Goal: Task Accomplishment & Management: Complete application form

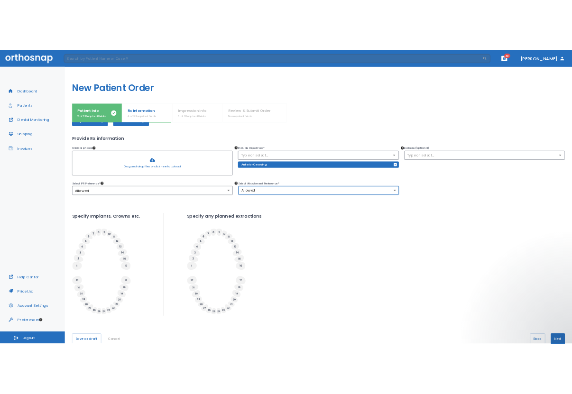
scroll to position [80, 0]
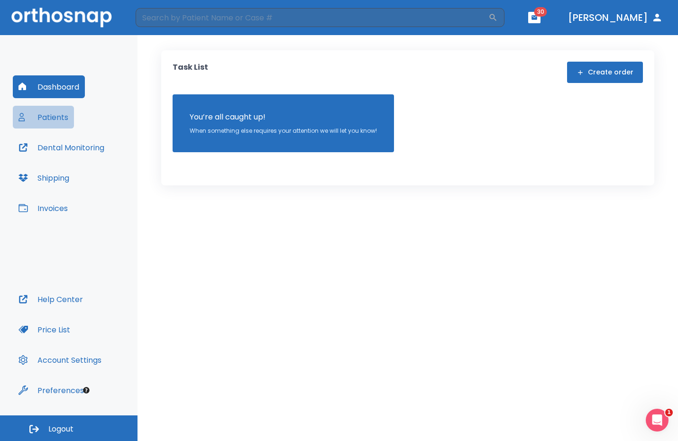
click at [50, 119] on button "Patients" at bounding box center [43, 117] width 61 height 23
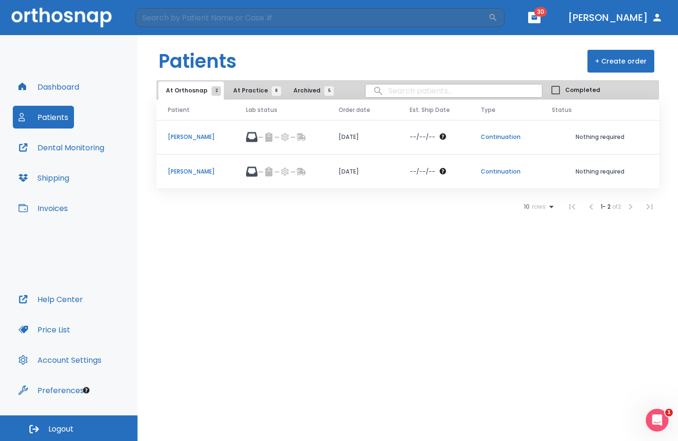
click at [257, 91] on span "At Practice 8" at bounding box center [254, 90] width 43 height 9
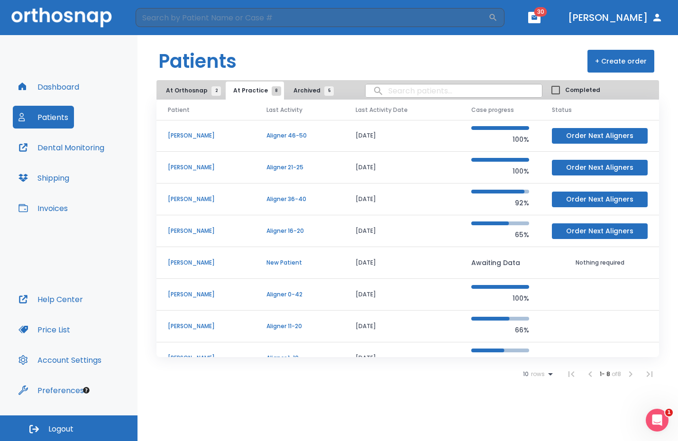
click at [181, 92] on span "At Orthosnap 2" at bounding box center [191, 90] width 50 height 9
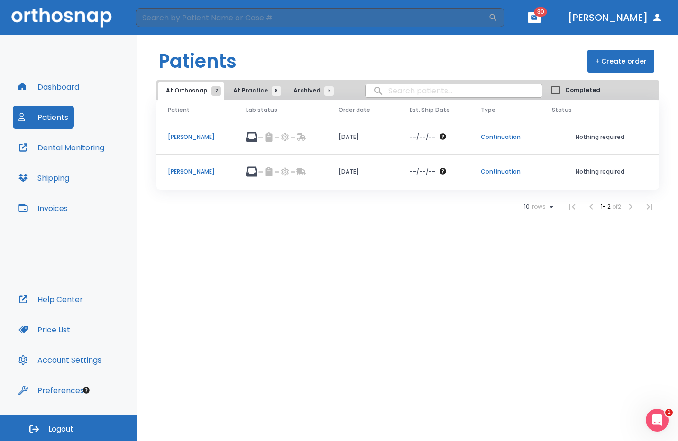
click at [620, 63] on button "+ Create order" at bounding box center [621, 61] width 67 height 23
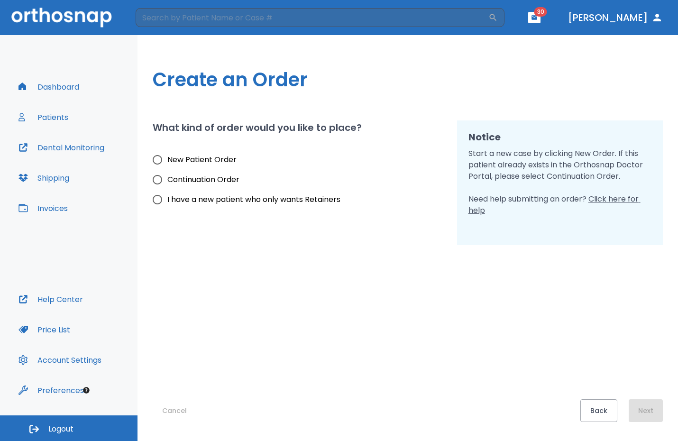
click at [173, 157] on span "New Patient Order" at bounding box center [201, 159] width 69 height 11
click at [167, 157] on input "New Patient Order" at bounding box center [157, 160] width 20 height 20
radio input "true"
click at [645, 418] on button "Next" at bounding box center [646, 410] width 34 height 23
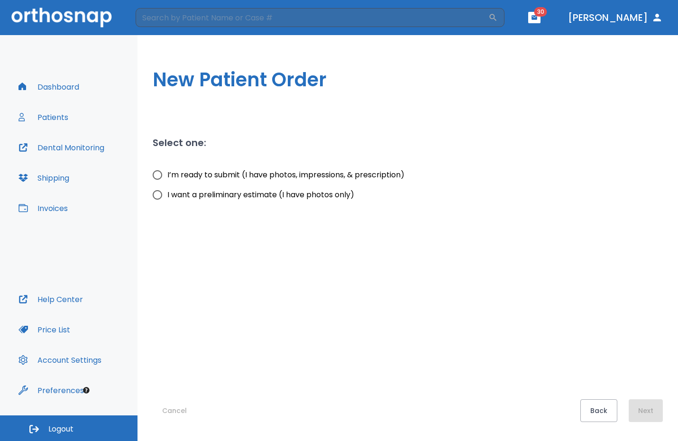
click at [156, 174] on input "I’m ready to submit (I have photos, impressions, & prescription)" at bounding box center [157, 175] width 20 height 20
radio input "true"
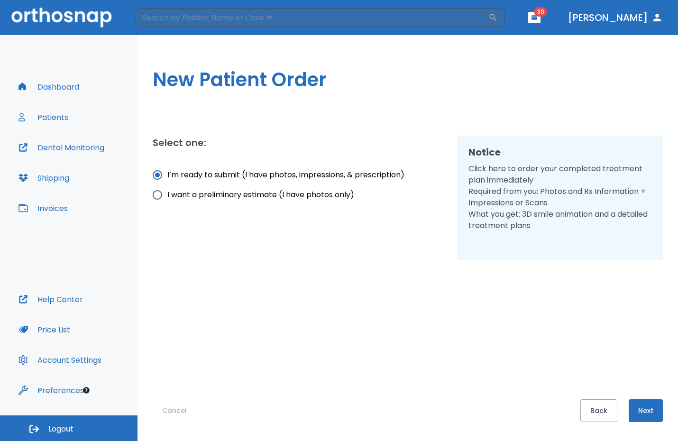
click at [655, 410] on button "Next" at bounding box center [646, 410] width 34 height 23
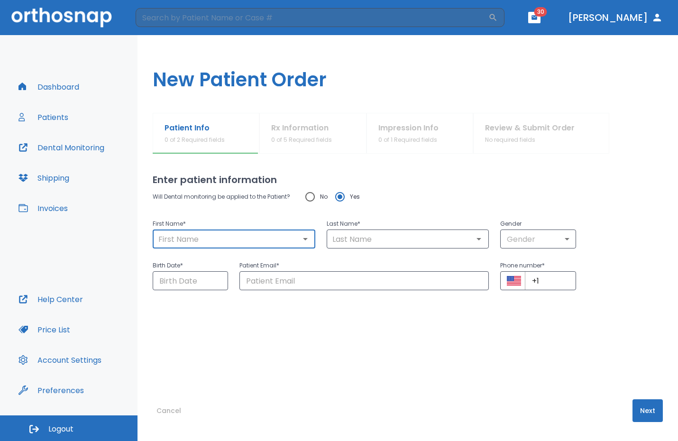
click at [230, 244] on input "text" at bounding box center [234, 238] width 157 height 13
type input "Belinda"
click at [359, 244] on input "text" at bounding box center [408, 238] width 157 height 13
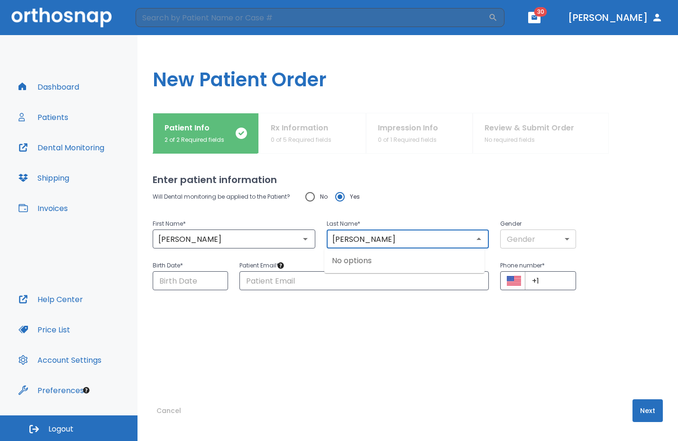
type input "Joseph"
click at [534, 238] on body "​ 30 Dr. Peykar Dashboard Patients Dental Monitoring Shipping Invoices Help Cen…" at bounding box center [339, 220] width 678 height 441
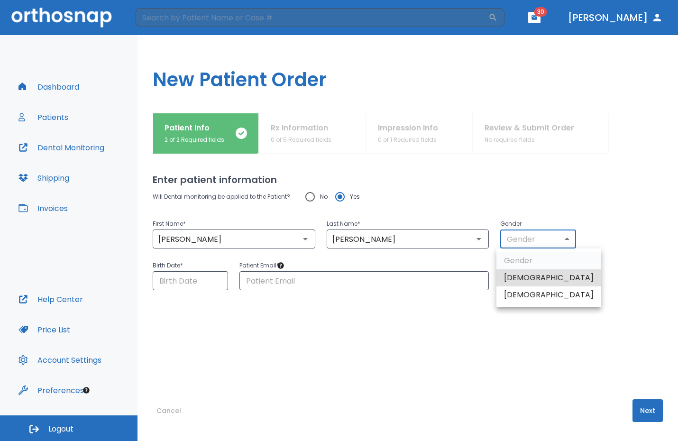
click at [526, 276] on li "Male" at bounding box center [548, 277] width 105 height 17
drag, startPoint x: 541, startPoint y: 237, endPoint x: 533, endPoint y: 249, distance: 14.2
click at [540, 238] on body "​ 30 Dr. Peykar Dashboard Patients Dental Monitoring Shipping Invoices Help Cen…" at bounding box center [339, 220] width 678 height 441
click at [526, 291] on li "Female" at bounding box center [548, 294] width 105 height 17
type input "0"
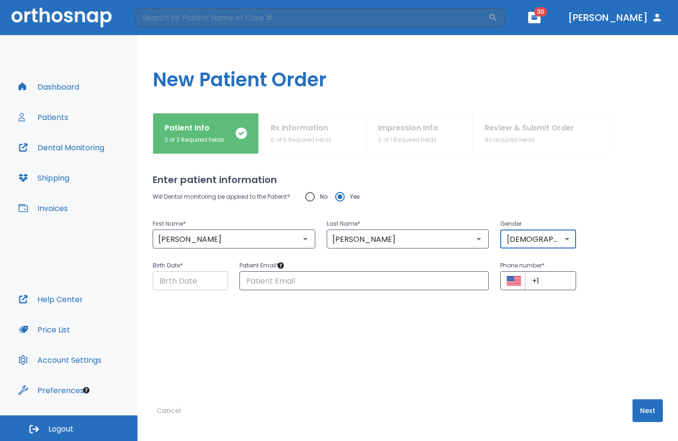
click at [170, 280] on input "Choose date" at bounding box center [190, 280] width 75 height 19
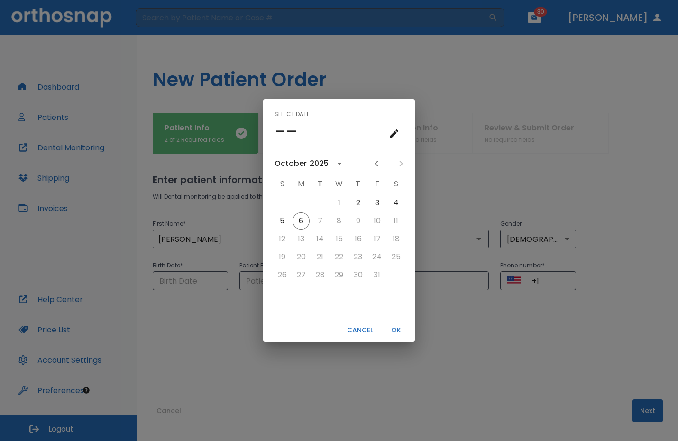
click at [331, 158] on button "calendar view is open, switch to year view" at bounding box center [339, 164] width 16 height 16
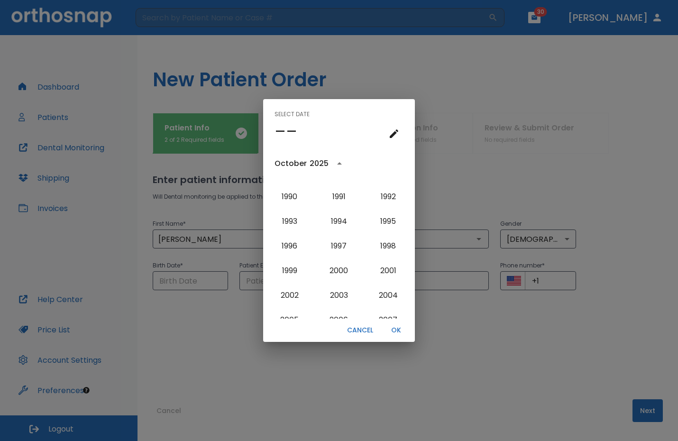
scroll to position [619, 0]
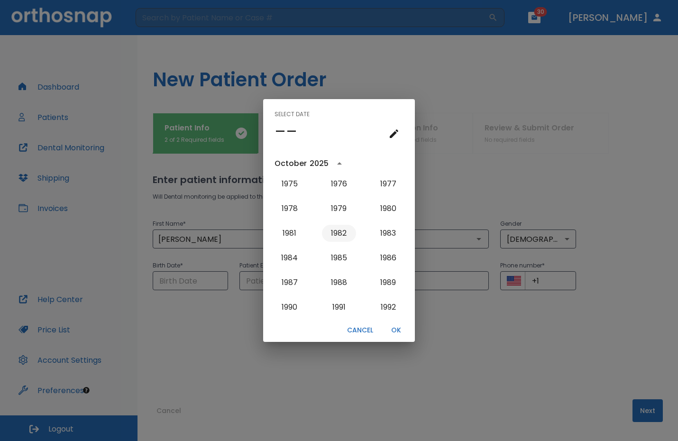
click at [333, 229] on button "1982" at bounding box center [339, 233] width 34 height 17
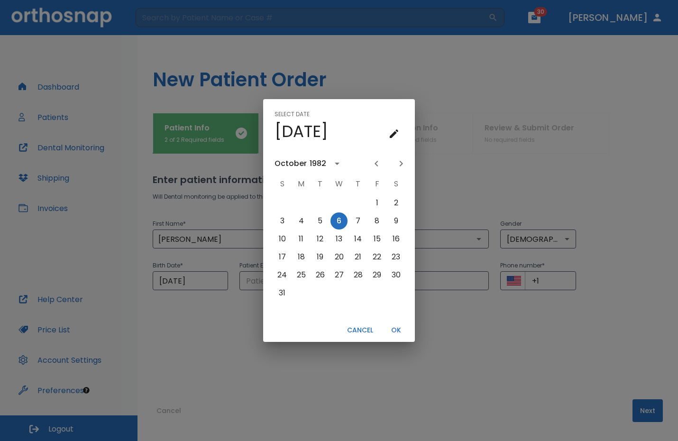
scroll to position [0, 0]
click at [374, 162] on icon "Previous month" at bounding box center [376, 163] width 11 height 11
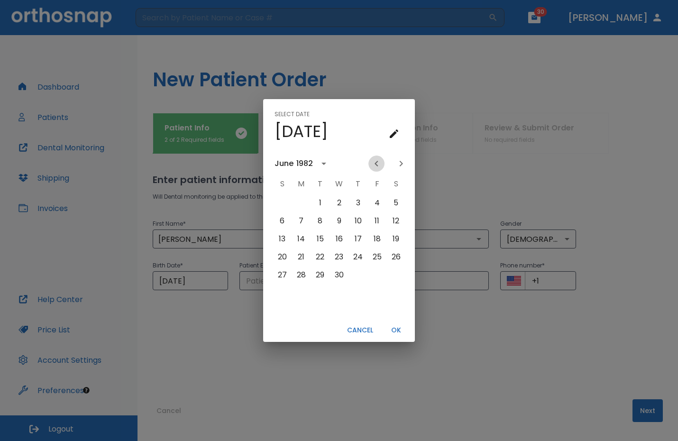
click at [374, 162] on icon "Previous month" at bounding box center [376, 163] width 11 height 11
click at [352, 273] on button "29" at bounding box center [357, 274] width 17 height 17
type input "04/29/1982"
click at [400, 338] on button "OK" at bounding box center [396, 330] width 30 height 16
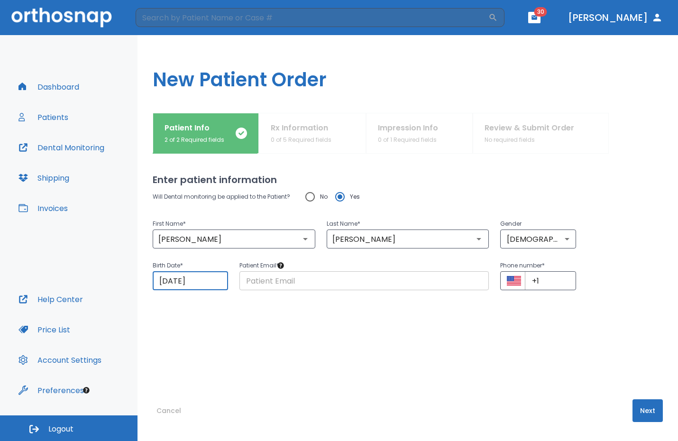
click at [307, 285] on input "text" at bounding box center [363, 280] width 249 height 19
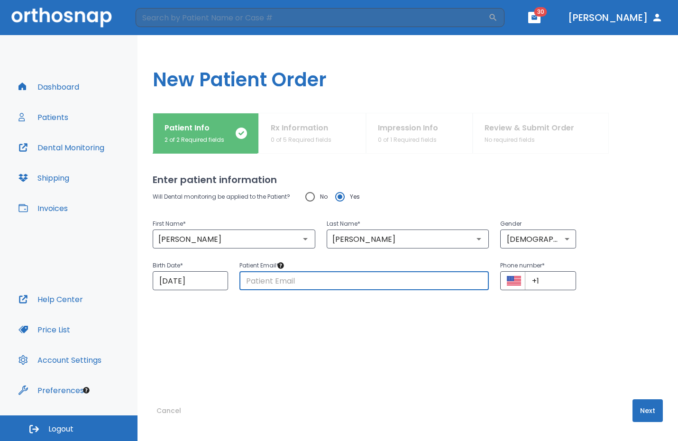
click at [292, 282] on input "text" at bounding box center [363, 280] width 249 height 19
paste input "Belindasharma@icloud.com"
type input "Belindasharma@icloud.com"
click at [559, 281] on input "+1" at bounding box center [550, 280] width 51 height 19
click at [551, 284] on input "+1" at bounding box center [550, 280] width 51 height 19
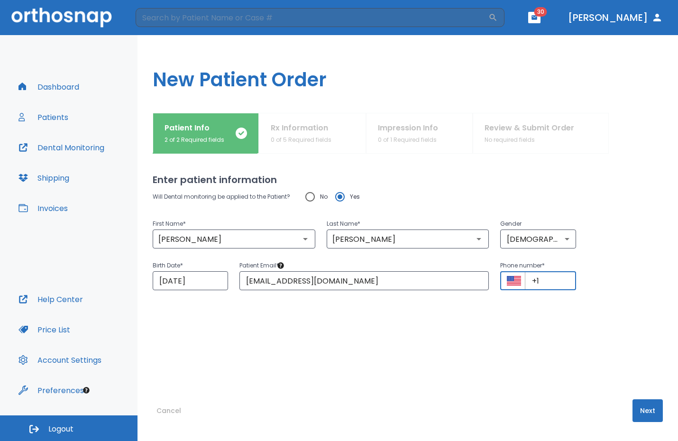
paste input "(310) 567-8555"
type input "+1 (310) 567-8555"
click at [640, 415] on button "Next" at bounding box center [648, 410] width 30 height 23
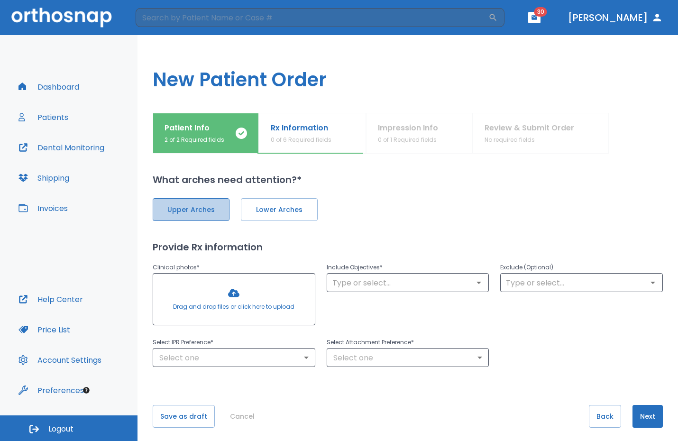
click at [184, 205] on button "Upper Arches" at bounding box center [191, 209] width 77 height 23
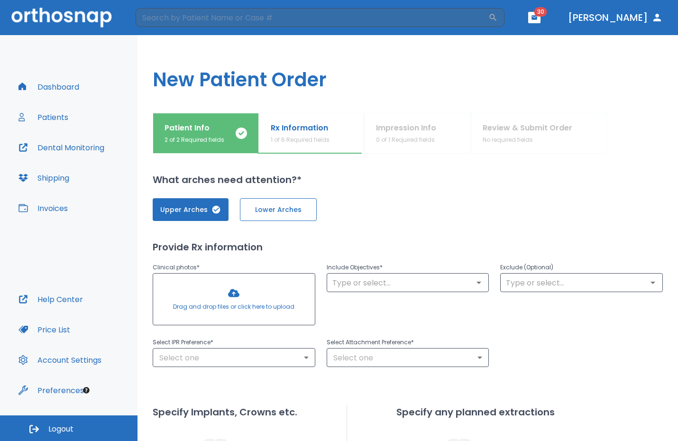
click at [293, 208] on span "Lower Arches" at bounding box center [278, 210] width 57 height 10
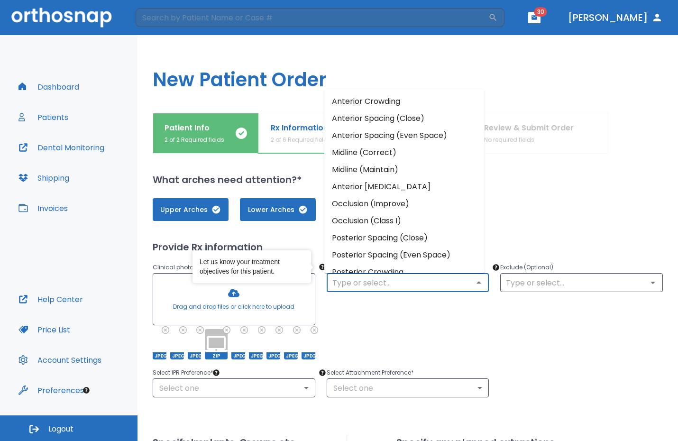
click at [375, 287] on input "text" at bounding box center [408, 282] width 157 height 13
click at [393, 106] on li "Anterior Crowding" at bounding box center [404, 101] width 160 height 17
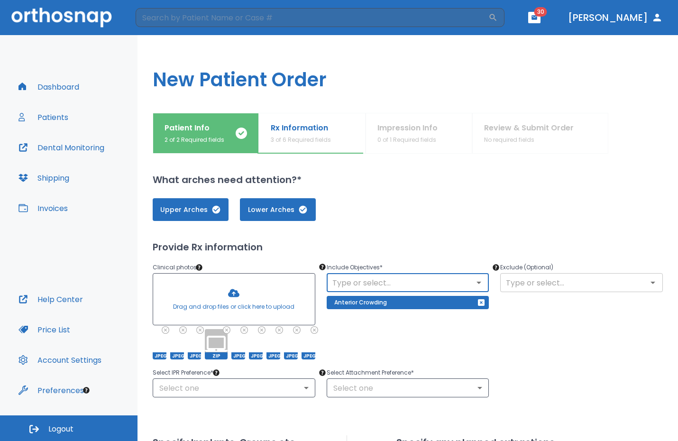
click at [552, 282] on input "text" at bounding box center [581, 282] width 157 height 13
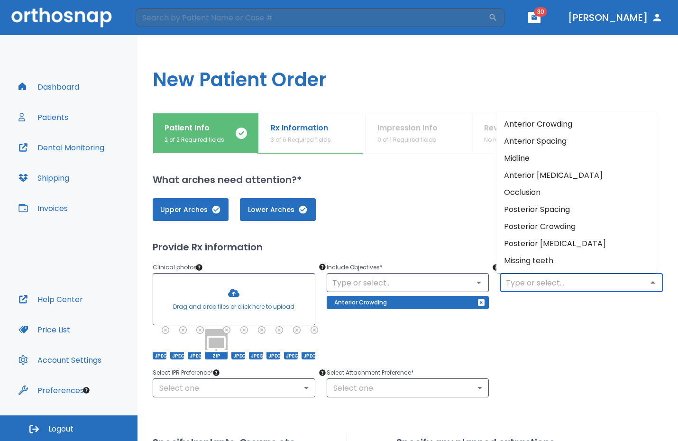
click at [540, 334] on div "Exclude (Optional) ​" at bounding box center [576, 304] width 174 height 109
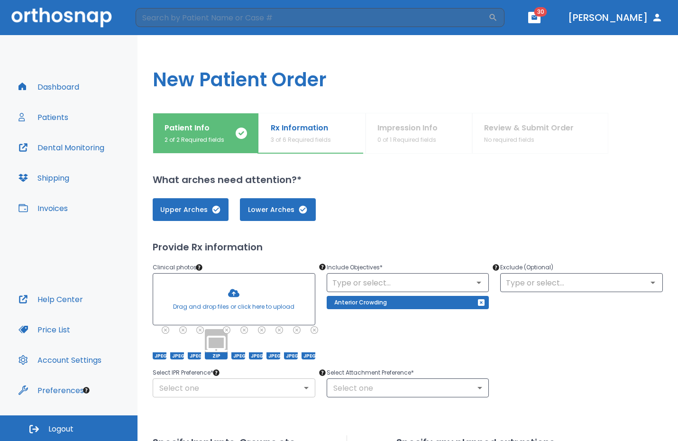
click at [278, 391] on body "​ 30 Dr. Peykar Dashboard Patients Dental Monitoring Shipping Invoices Help Cen…" at bounding box center [339, 220] width 678 height 441
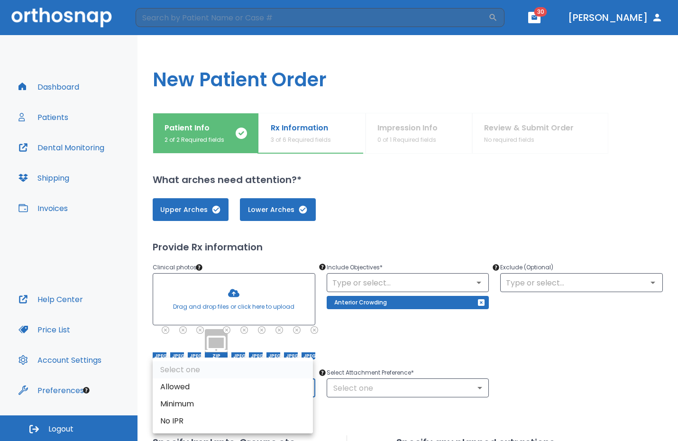
click at [224, 382] on li "Allowed" at bounding box center [233, 386] width 160 height 17
type input "1"
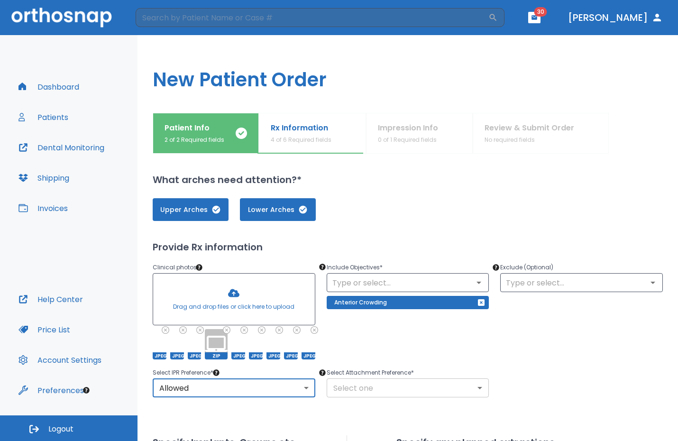
click at [369, 394] on body "​ 30 Dr. Peykar Dashboard Patients Dental Monitoring Shipping Invoices Help Cen…" at bounding box center [339, 220] width 678 height 441
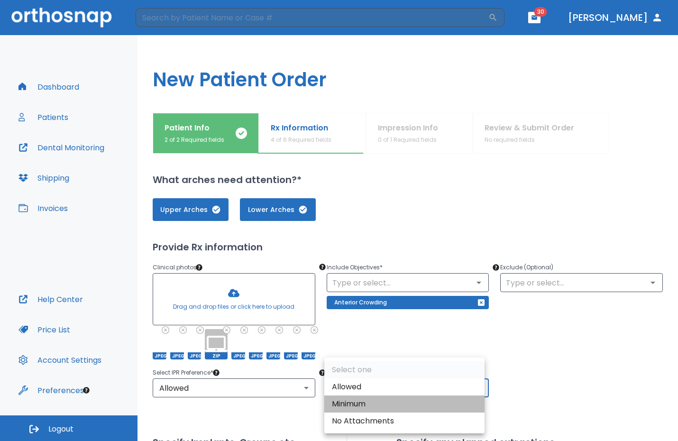
click at [372, 395] on li "Minimum" at bounding box center [404, 403] width 160 height 17
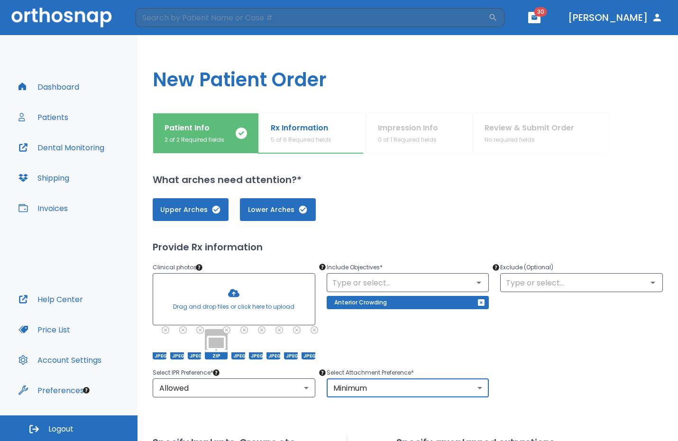
click at [371, 395] on body "​ 30 Dr. Peykar Dashboard Patients Dental Monitoring Shipping Invoices Help Cen…" at bounding box center [339, 220] width 678 height 441
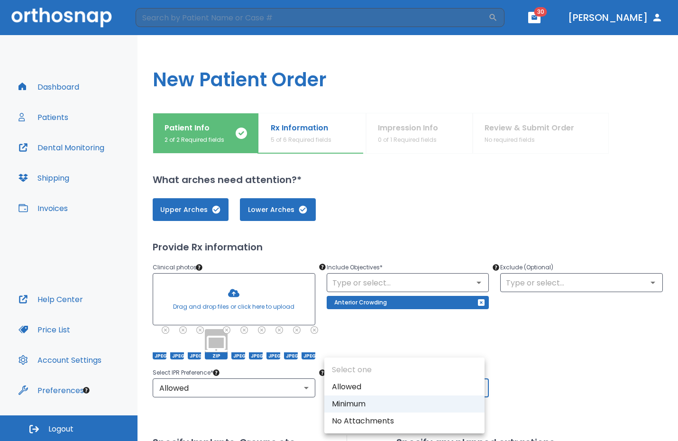
drag, startPoint x: 370, startPoint y: 387, endPoint x: 536, endPoint y: 397, distance: 166.3
click at [369, 386] on li "Allowed" at bounding box center [404, 386] width 160 height 17
type input "1"
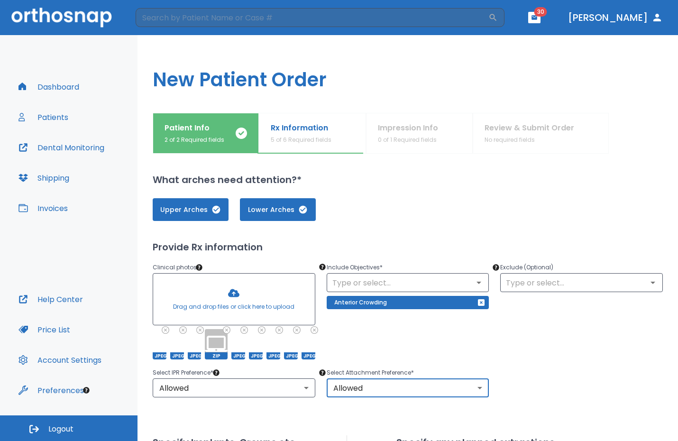
scroll to position [292, 0]
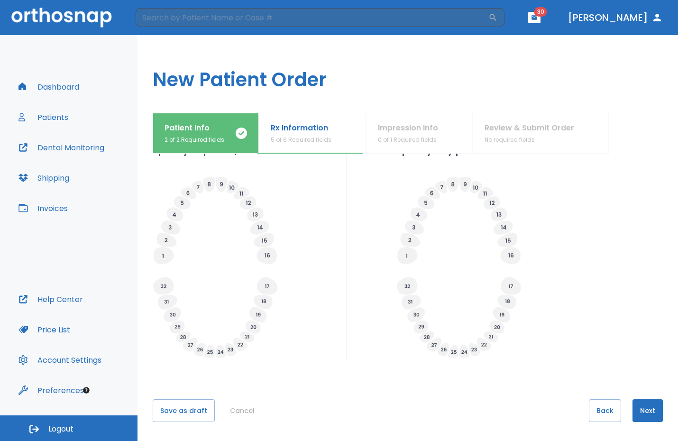
click at [641, 413] on button "Next" at bounding box center [648, 410] width 30 height 23
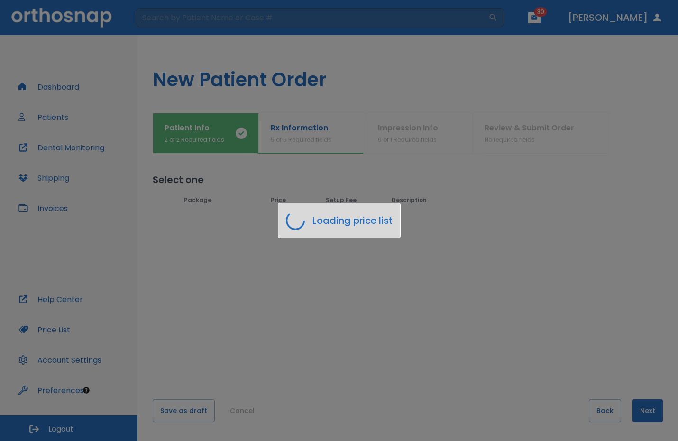
scroll to position [0, 0]
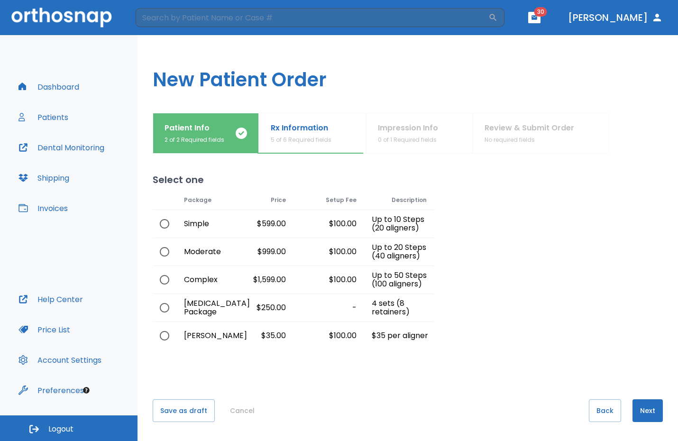
click at [166, 256] on input "radio" at bounding box center [165, 252] width 20 height 20
radio input "true"
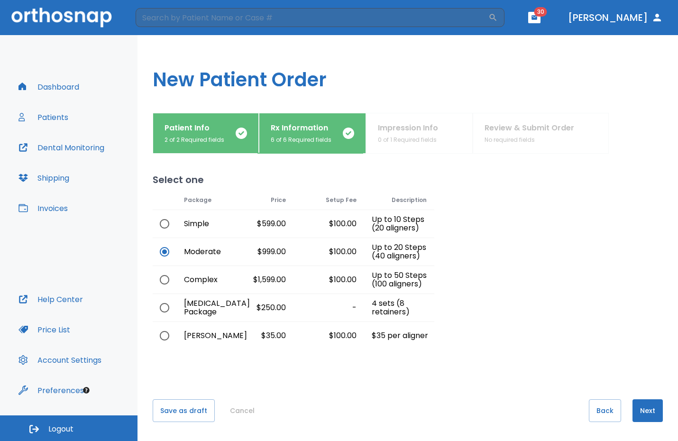
click at [642, 412] on button "Next" at bounding box center [648, 410] width 30 height 23
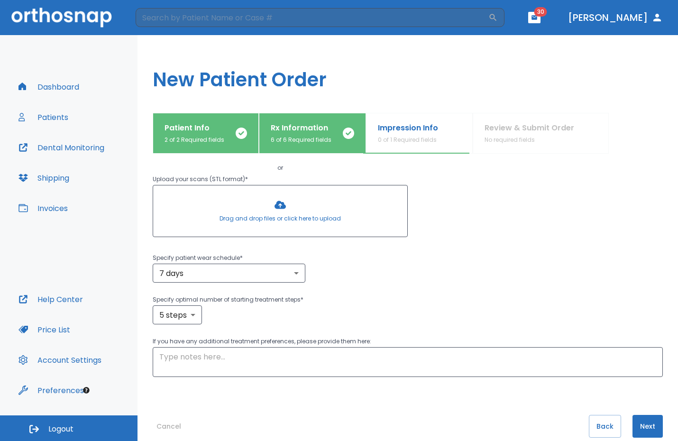
scroll to position [120, 0]
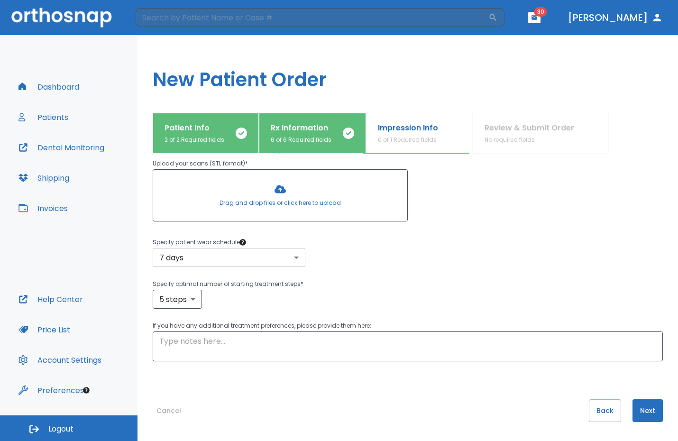
click at [217, 266] on body "​ 30 Dr. Peykar Dashboard Patients Dental Monitoring Shipping Invoices Help Cen…" at bounding box center [339, 220] width 678 height 441
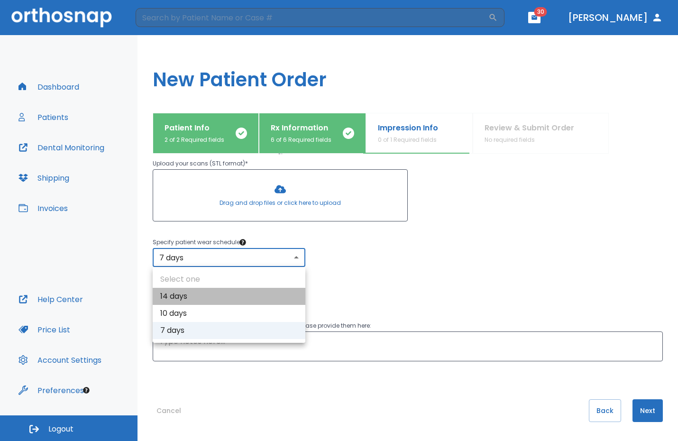
click at [199, 299] on li "14 days" at bounding box center [229, 296] width 153 height 17
type input "1"
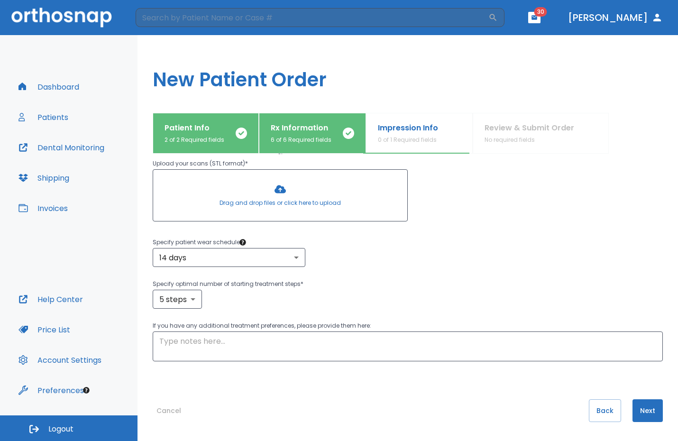
click at [385, 277] on div "Specify patient wear schedule * 14 days 1 ​ Specify optimal number of starting …" at bounding box center [408, 273] width 510 height 72
click at [191, 301] on body "​ 30 Dr. Peykar Dashboard Patients Dental Monitoring Shipping Invoices Help Cen…" at bounding box center [339, 220] width 678 height 441
click at [184, 374] on li "10 steps" at bounding box center [177, 372] width 55 height 17
type input "10"
click at [643, 413] on button "Next" at bounding box center [648, 410] width 30 height 23
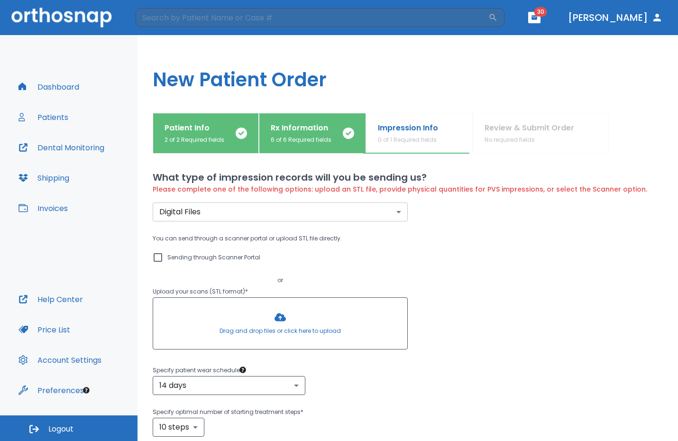
scroll to position [0, 0]
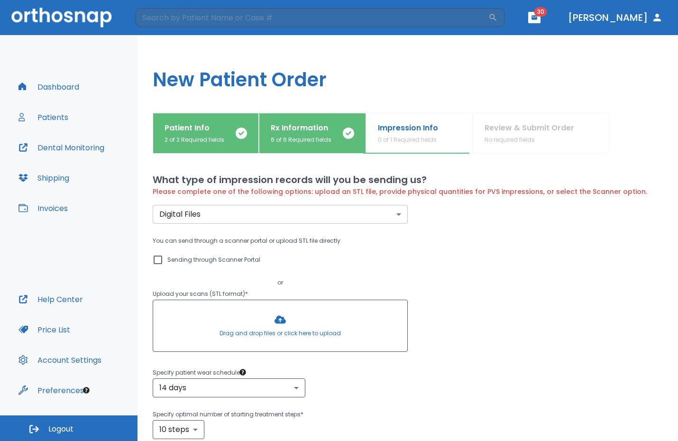
click at [160, 261] on input "Sending through Scanner Portal" at bounding box center [157, 259] width 11 height 11
checkbox input "true"
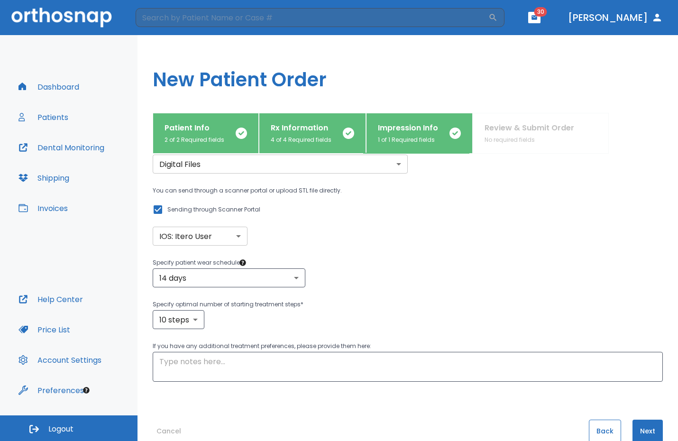
scroll to position [60, 0]
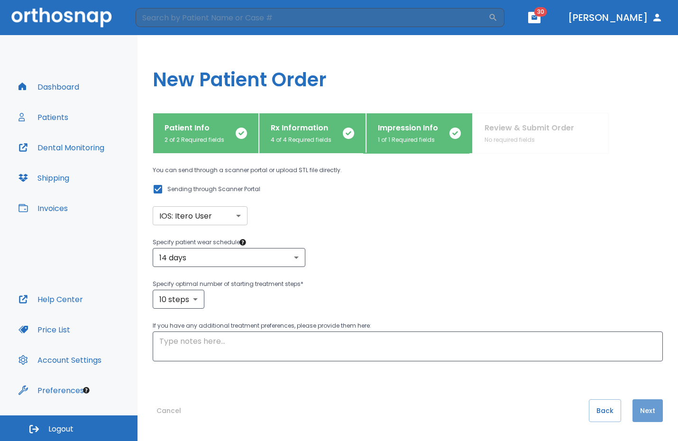
click at [644, 416] on button "Next" at bounding box center [648, 410] width 30 height 23
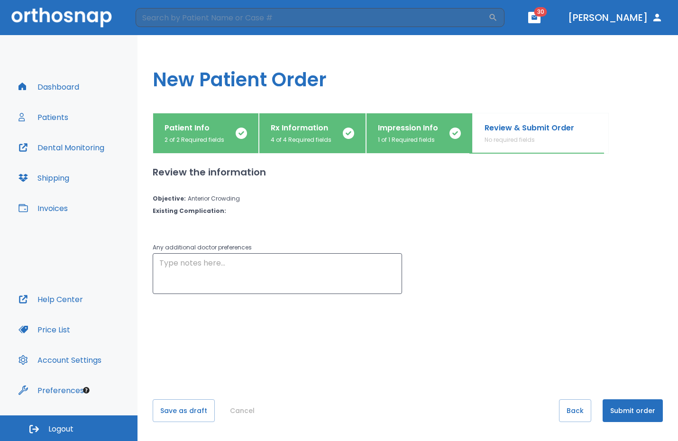
click at [643, 411] on button "Submit order" at bounding box center [633, 410] width 60 height 23
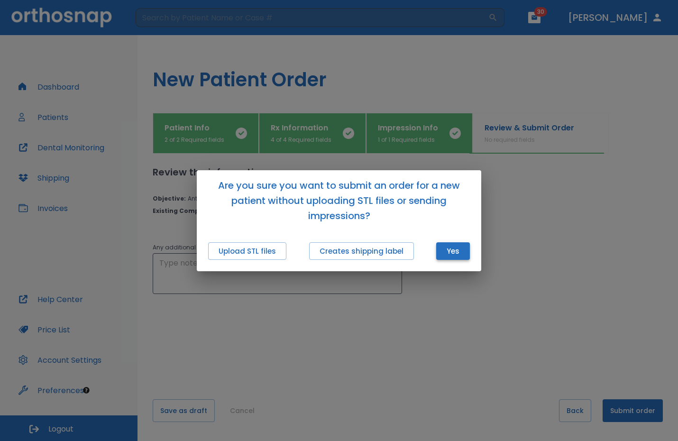
click at [447, 256] on button "Yes" at bounding box center [453, 251] width 34 height 18
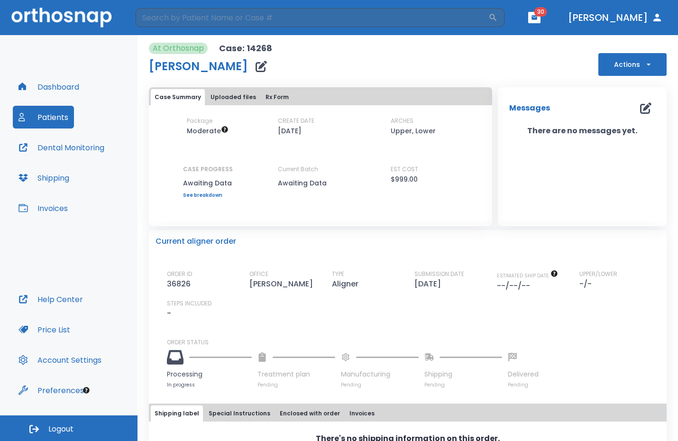
scroll to position [43, 0]
